Goal: Navigation & Orientation: Find specific page/section

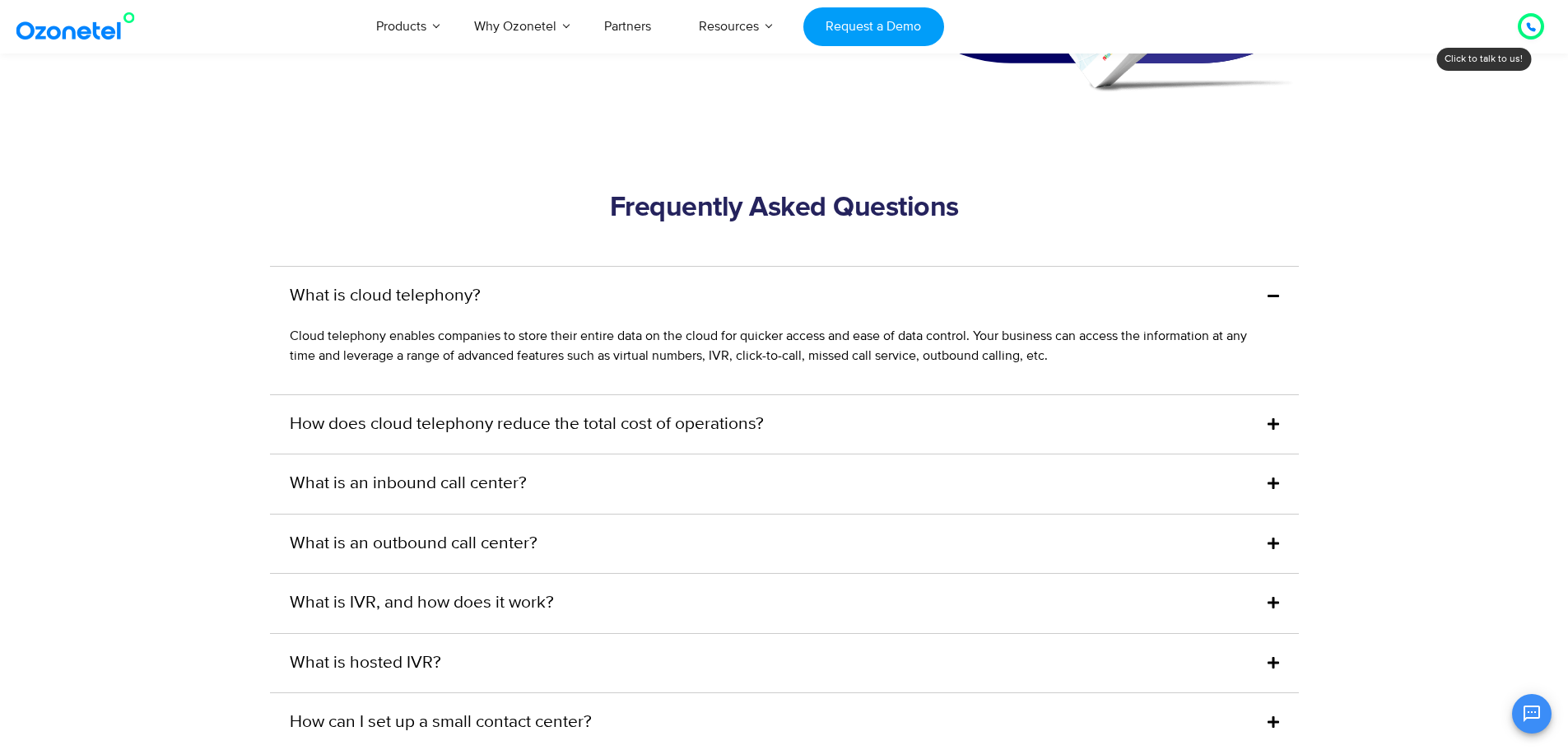
scroll to position [3788, 0]
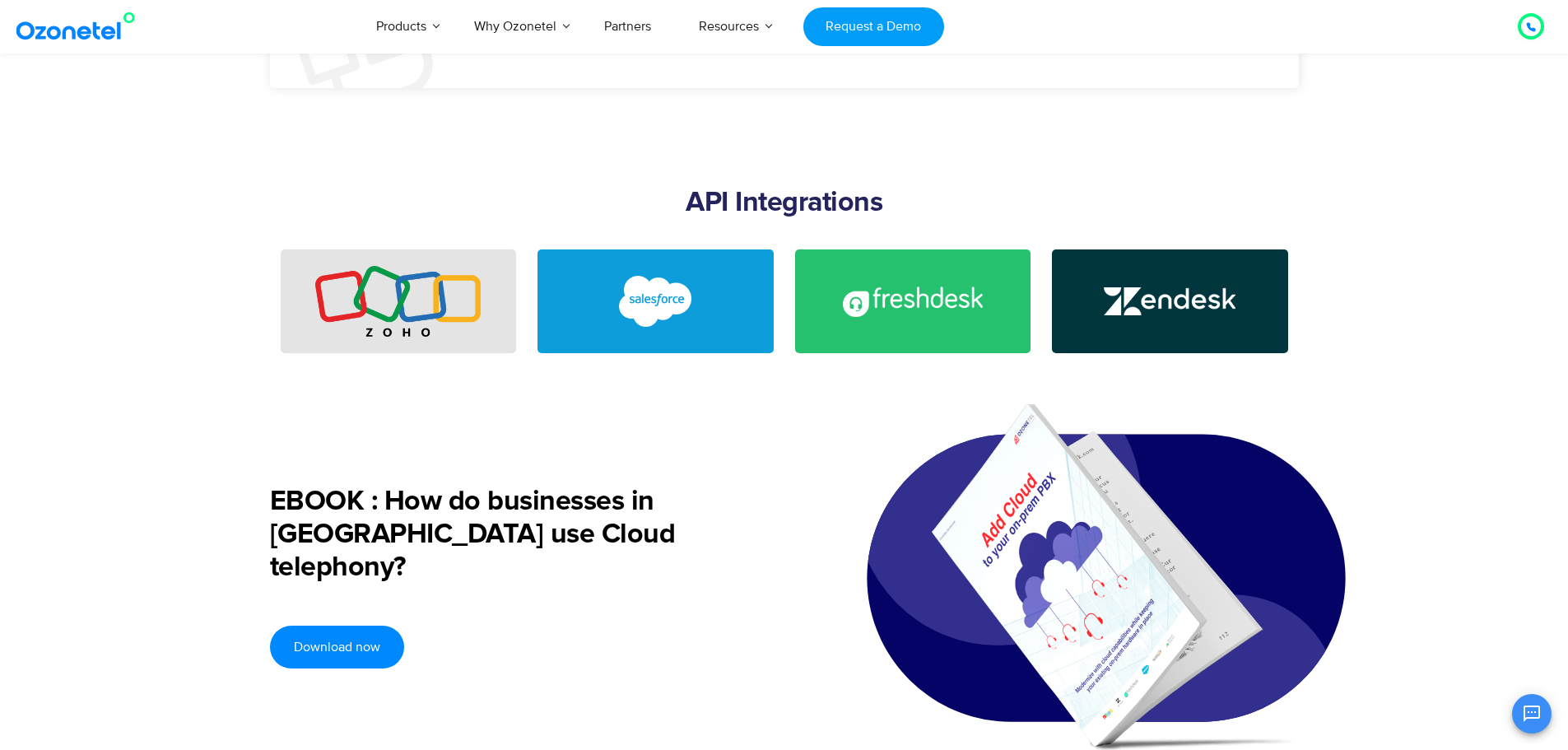
click at [59, 23] on img at bounding box center [79, 26] width 133 height 30
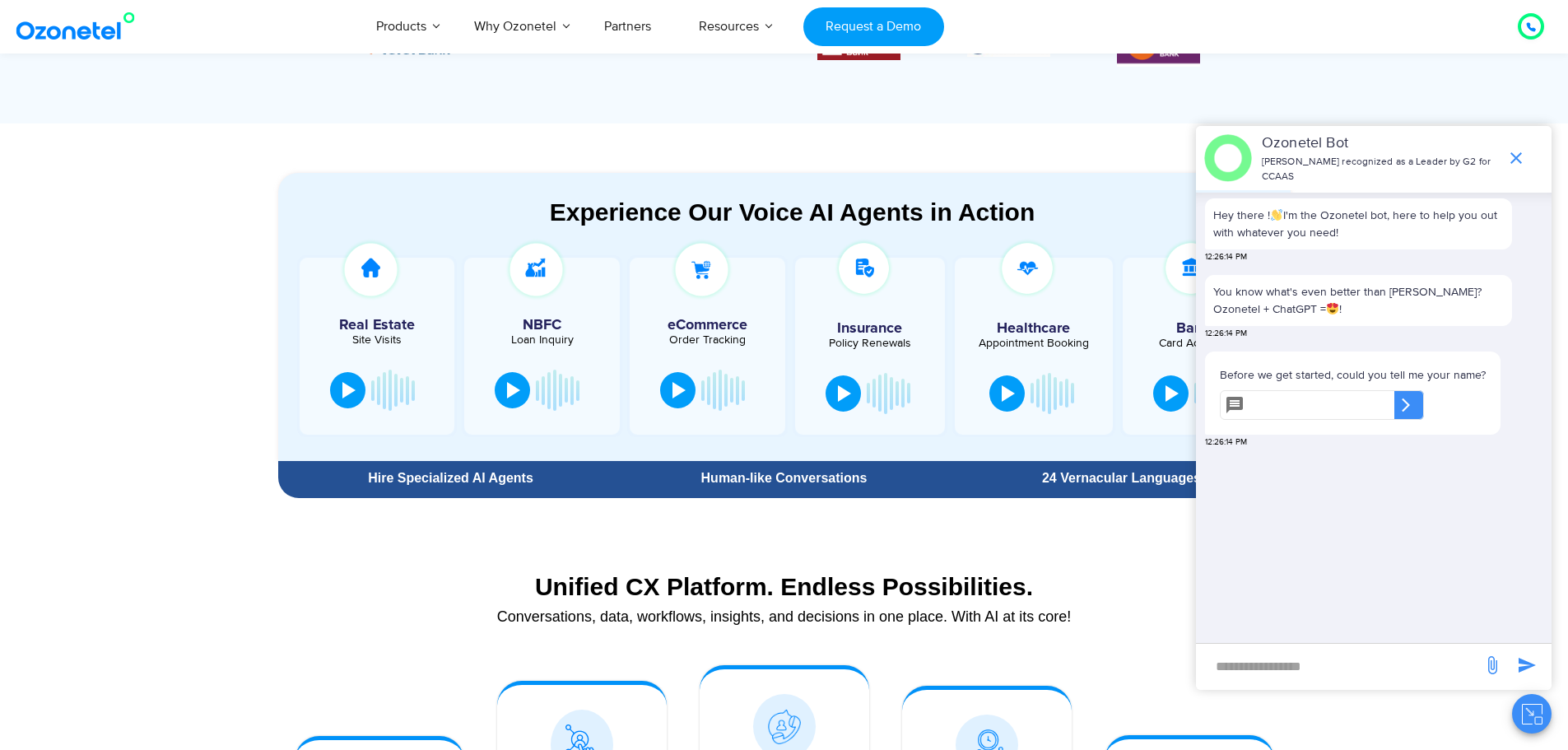
scroll to position [1071, 0]
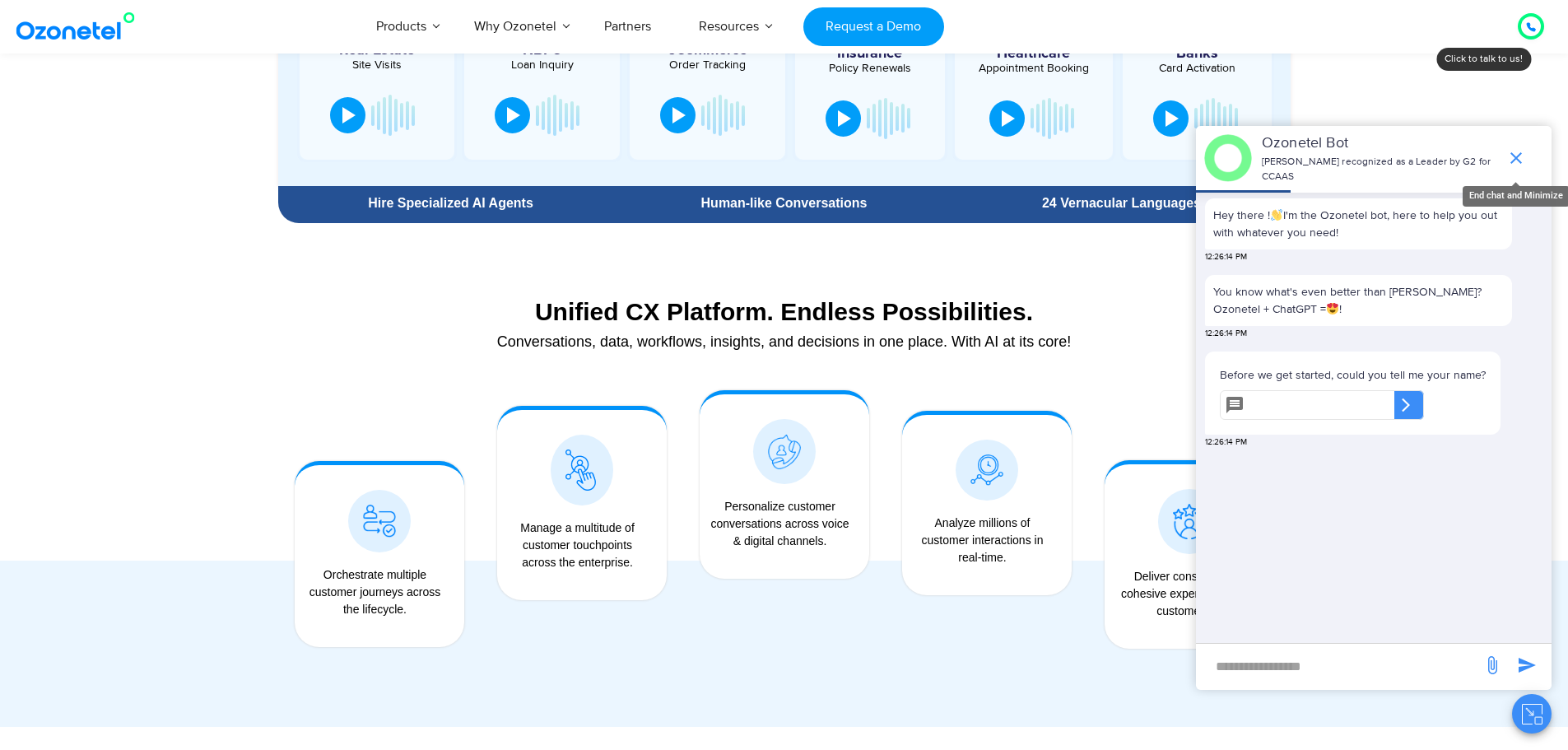
click at [1521, 158] on icon "end chat or minimize" at bounding box center [1516, 158] width 19 height 19
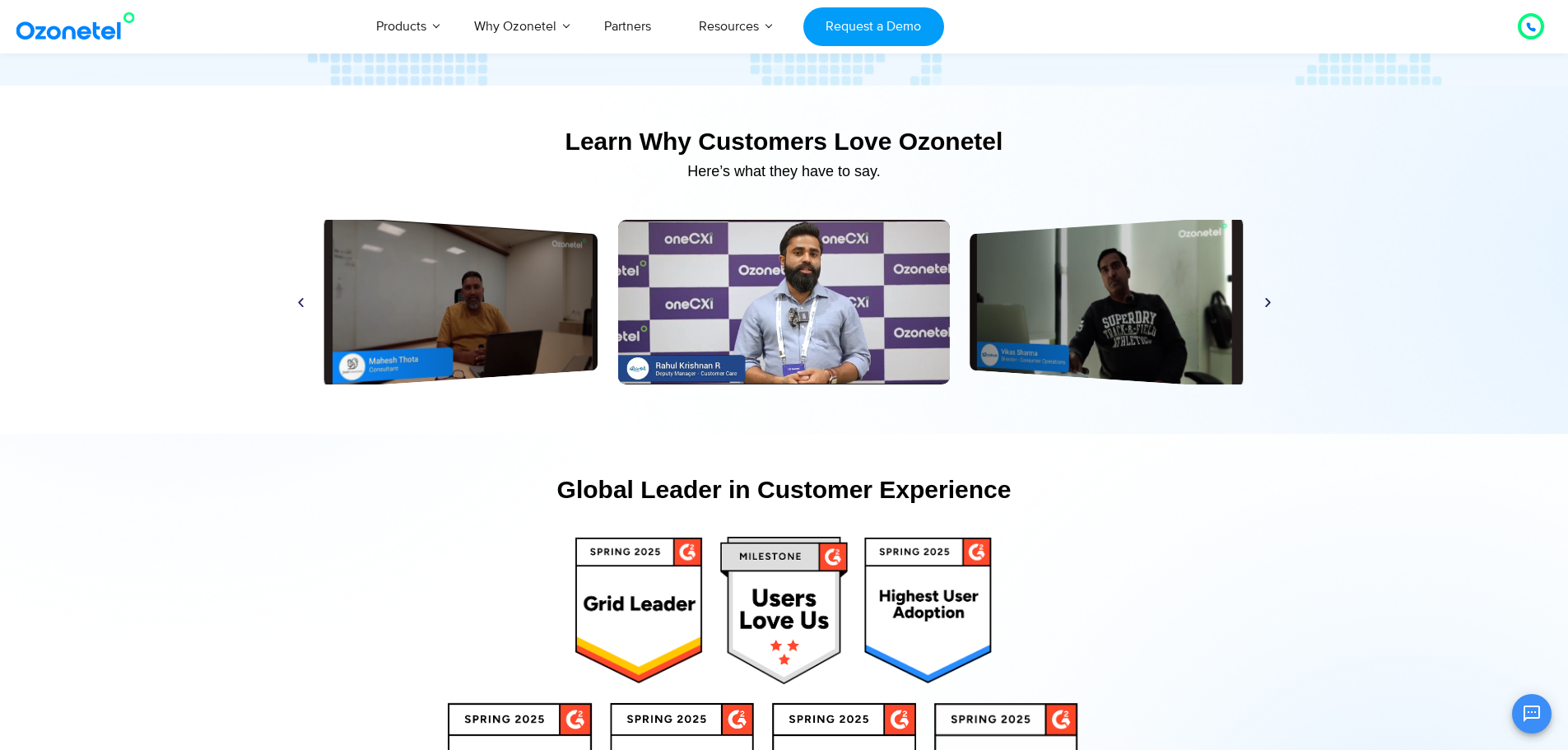
scroll to position [8071, 0]
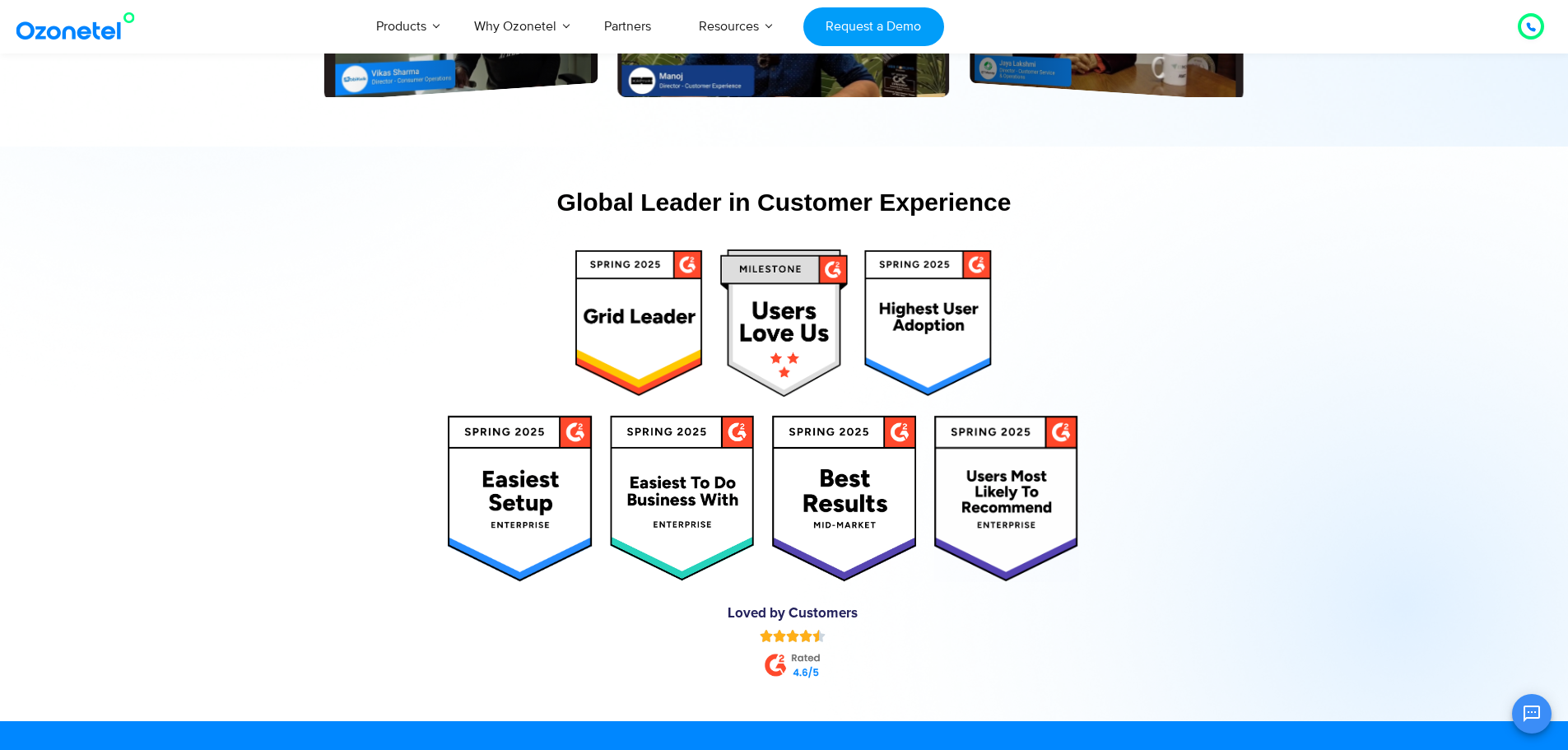
click at [623, 306] on img at bounding box center [639, 323] width 129 height 147
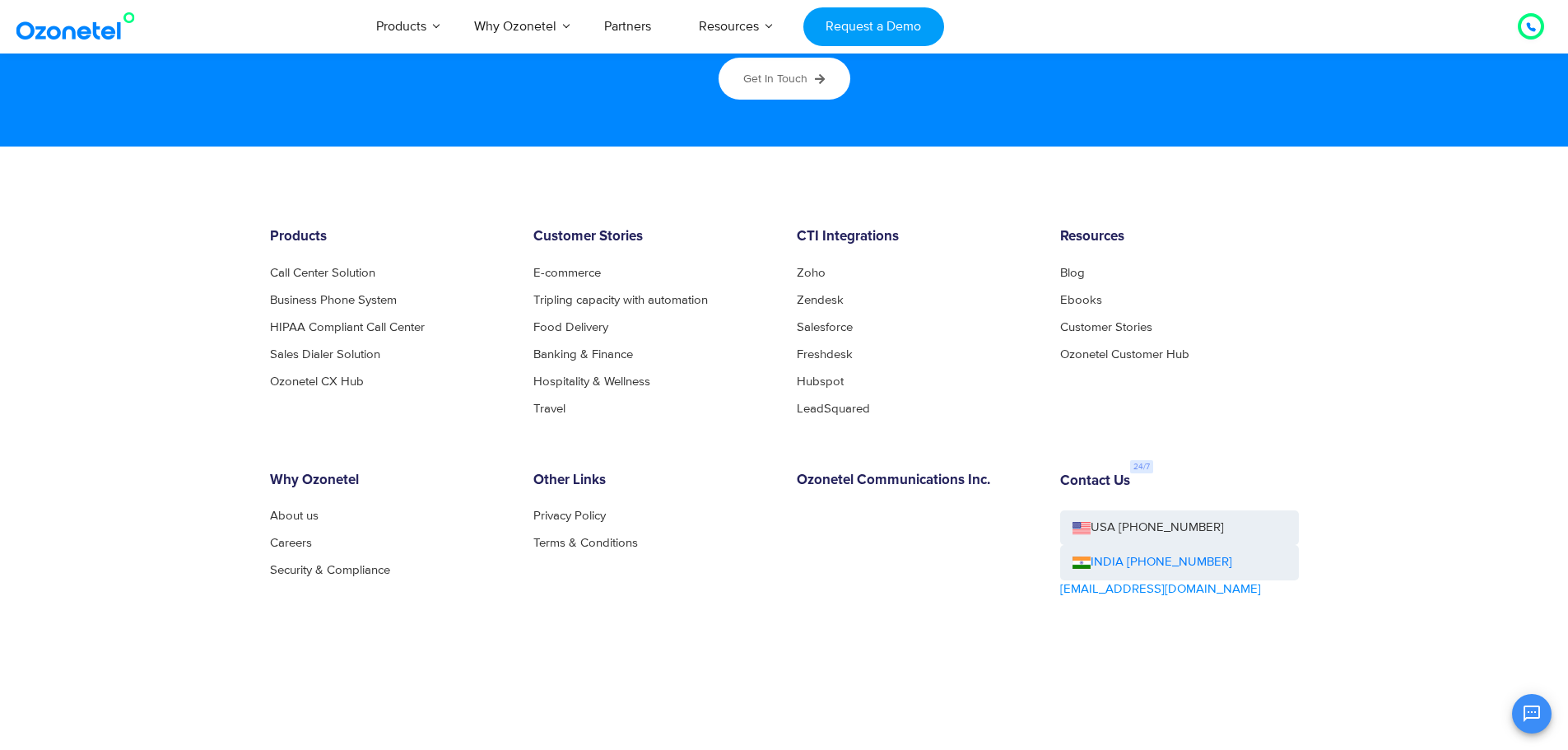
scroll to position [8931, 0]
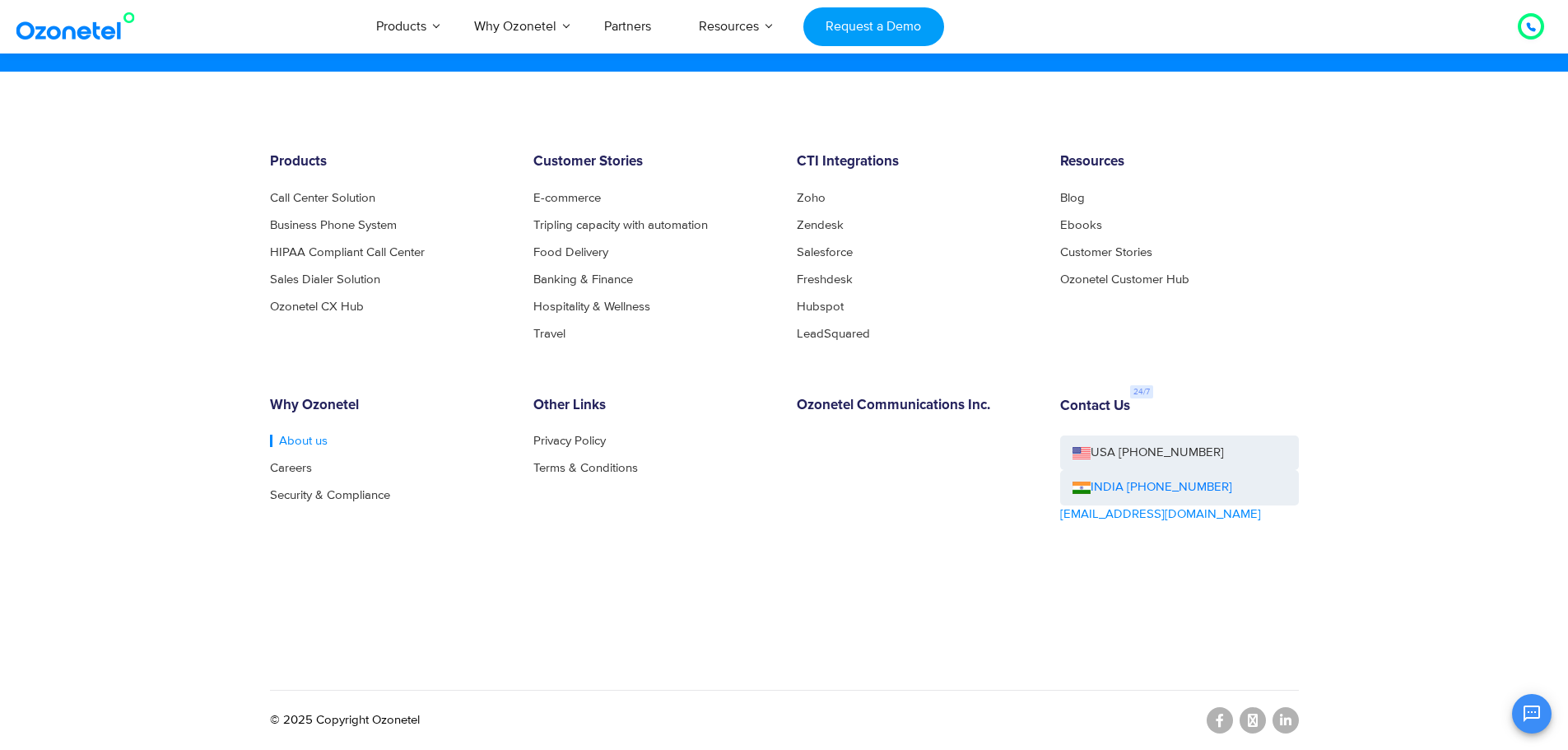
click at [291, 440] on link "About us" at bounding box center [298, 440] width 57 height 12
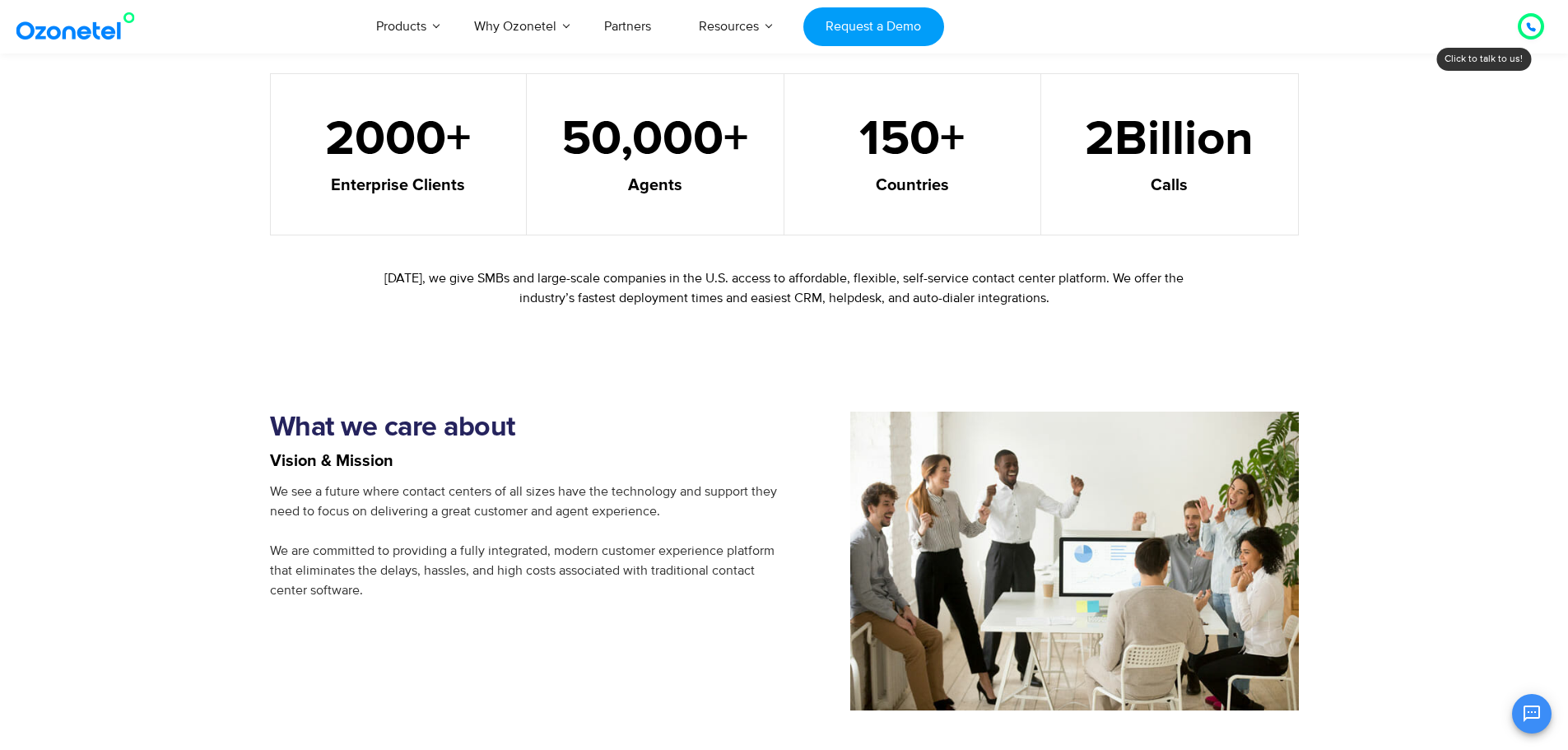
scroll to position [959, 0]
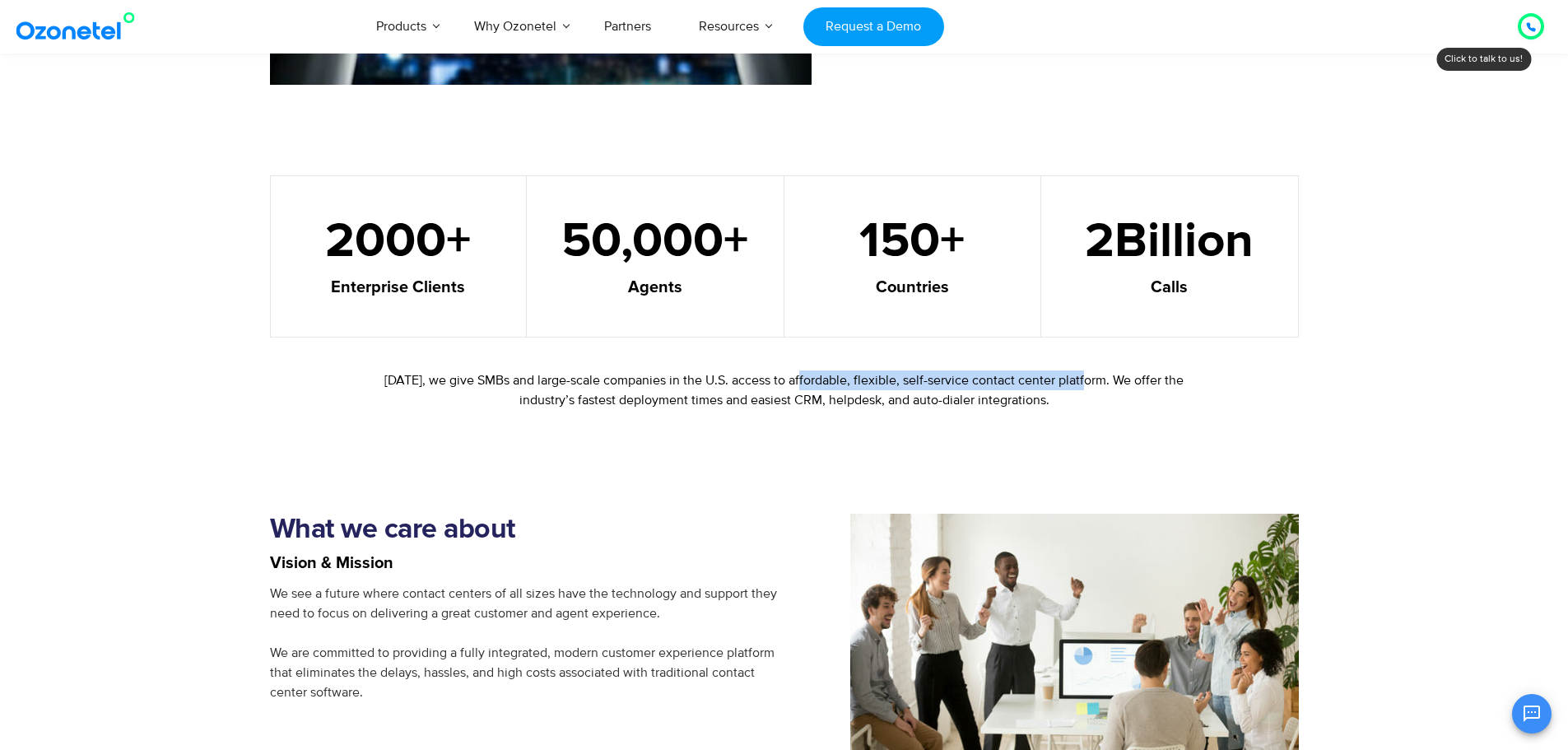
drag, startPoint x: 934, startPoint y: 363, endPoint x: 1134, endPoint y: 384, distance: 201.1
click at [1133, 384] on div "Today, we give SMBs and large-scale companies in the U.S. access to affordable,…" at bounding box center [784, 393] width 1029 height 61
click at [1134, 384] on p "Today, we give SMBs and large-scale companies in the U.S. access to affordable,…" at bounding box center [784, 390] width 803 height 40
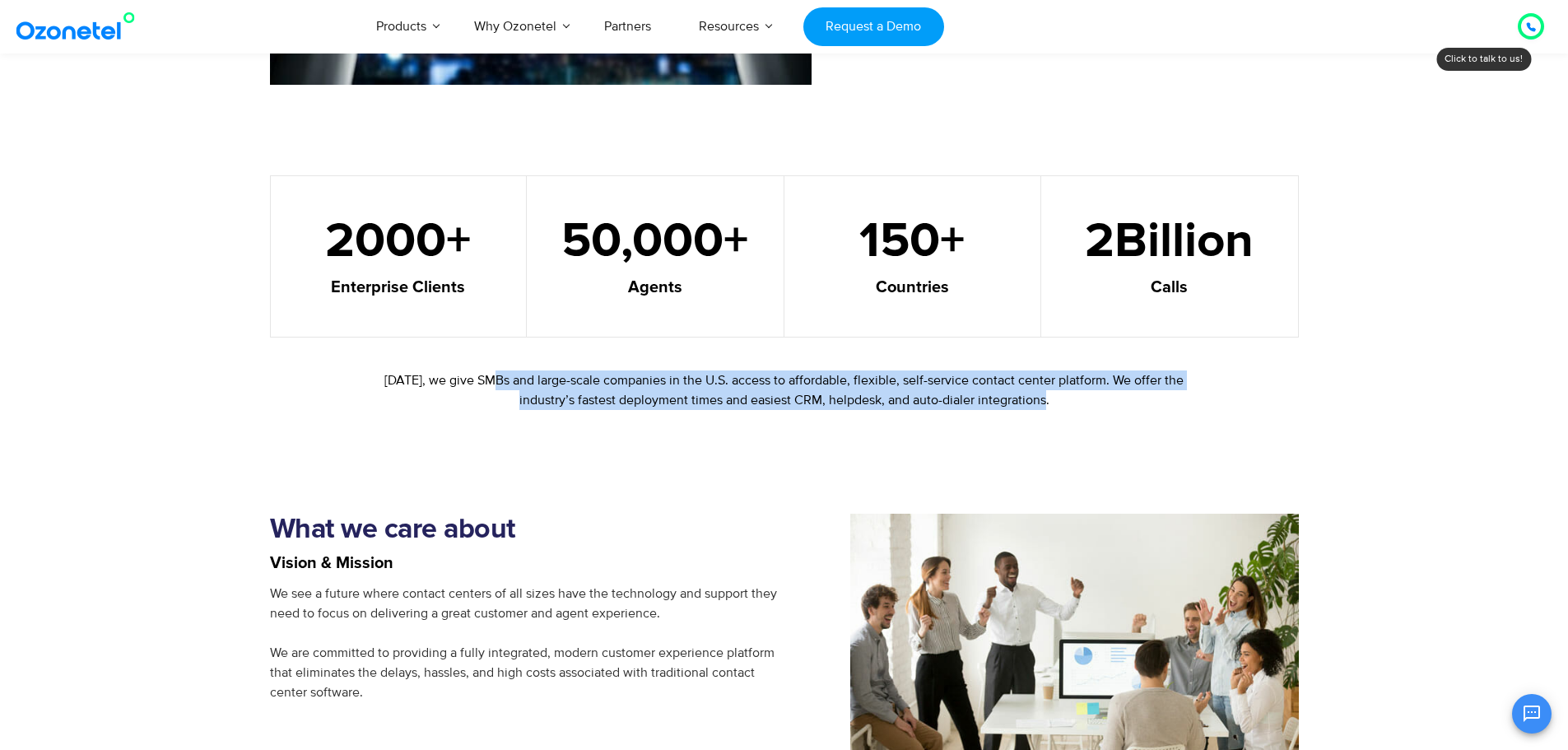
drag, startPoint x: 504, startPoint y: 380, endPoint x: 1118, endPoint y: 418, distance: 615.2
click at [1118, 418] on div "Today, we give SMBs and large-scale companies in the U.S. access to affordable,…" at bounding box center [784, 393] width 1029 height 61
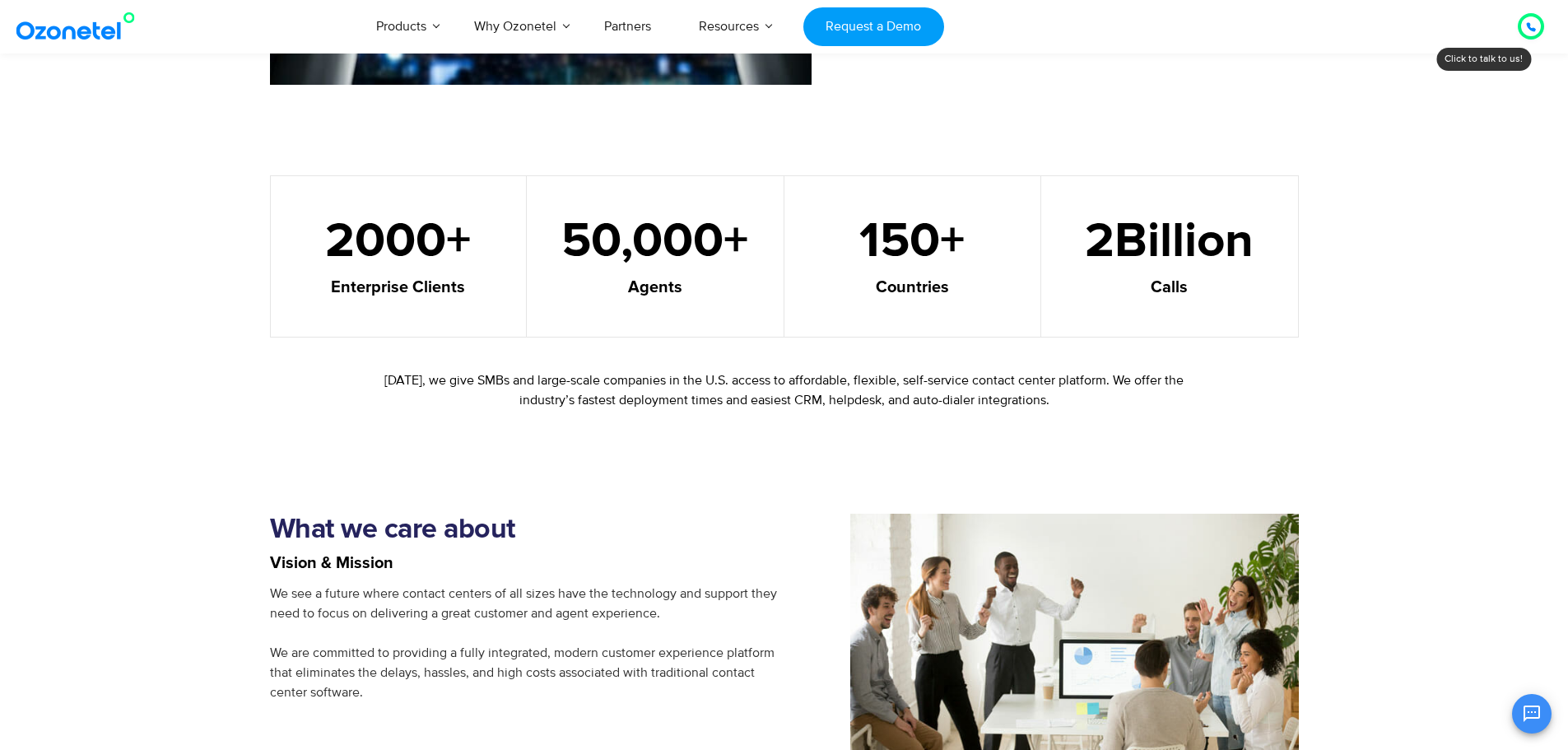
scroll to position [135, 0]
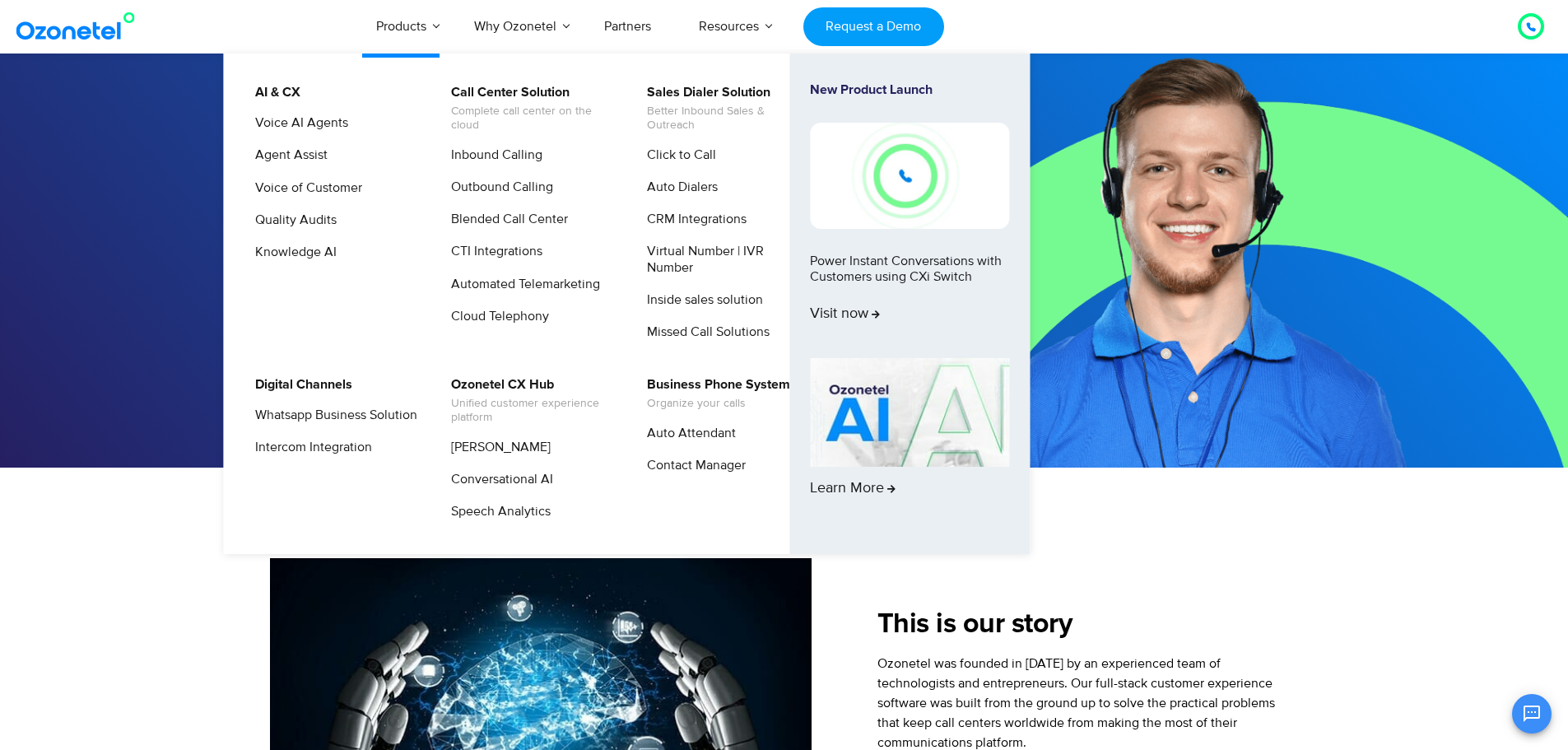
click at [948, 183] on img at bounding box center [909, 175] width 199 height 106
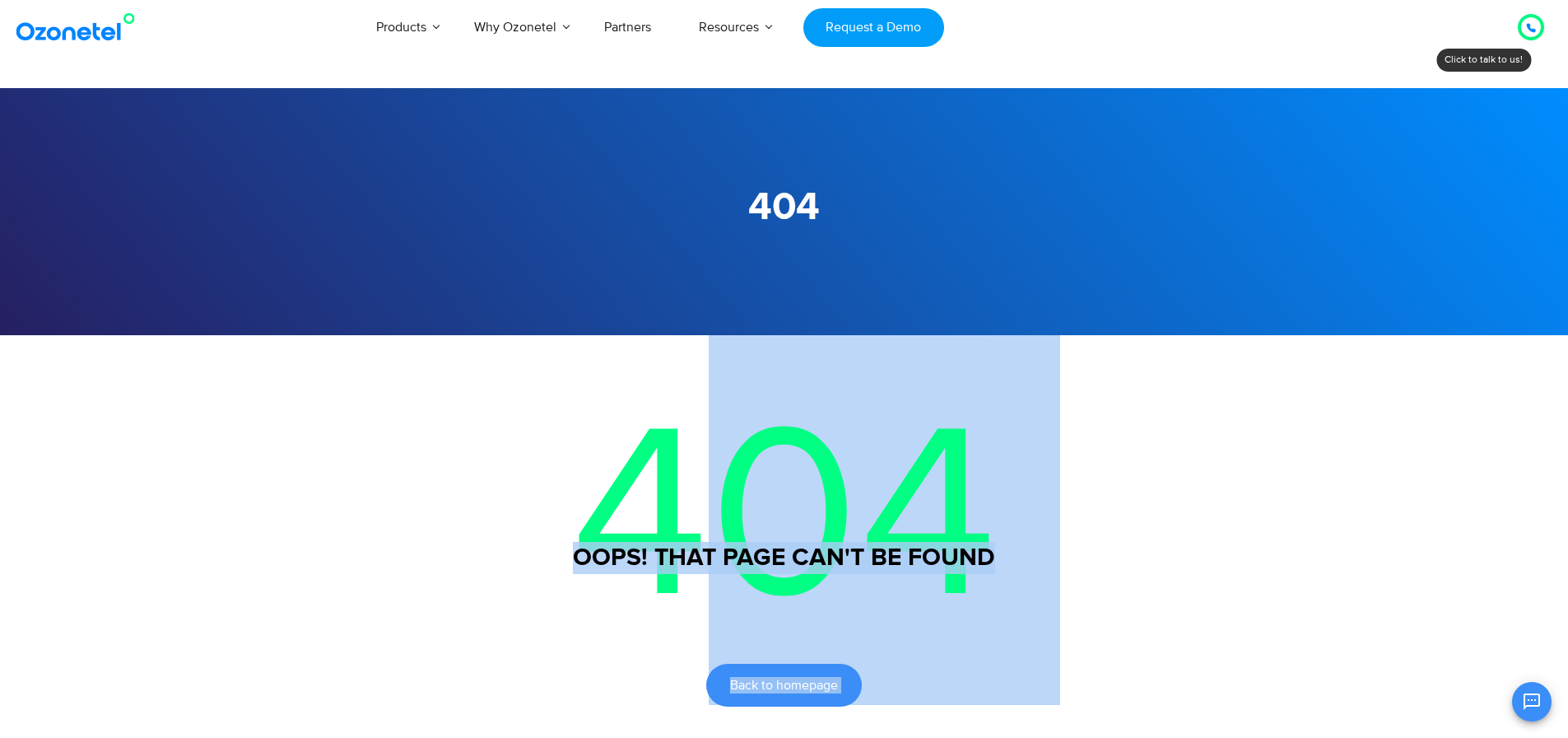
drag, startPoint x: 761, startPoint y: 588, endPoint x: 1007, endPoint y: 566, distance: 247.0
click at [1011, 569] on div "404 Back to homepage Oops! That page can't be found" at bounding box center [784, 521] width 1029 height 372
